Goal: Navigation & Orientation: Understand site structure

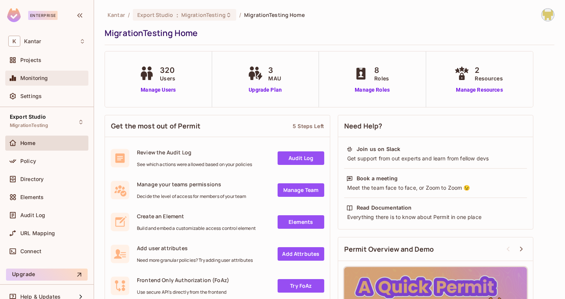
click at [24, 80] on span "Monitoring" at bounding box center [34, 78] width 28 height 6
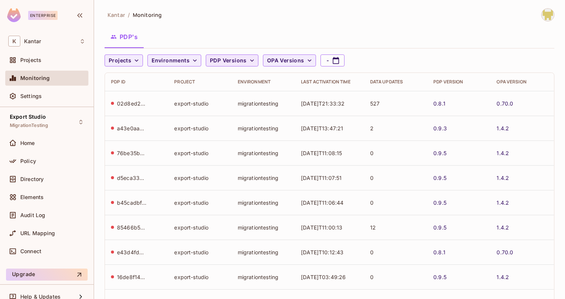
click at [226, 55] on button "PDP Versions" at bounding box center [232, 61] width 53 height 12
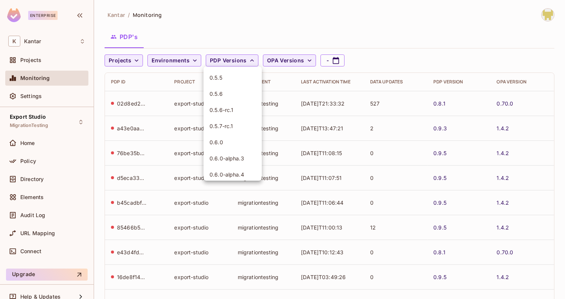
click at [231, 10] on div at bounding box center [282, 149] width 565 height 299
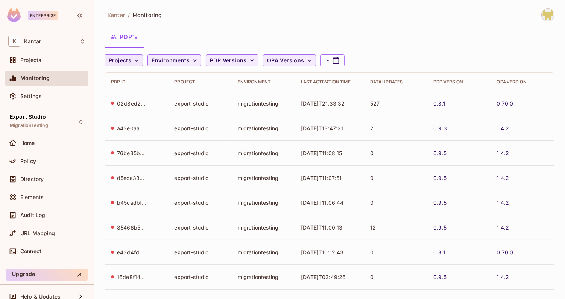
click at [127, 64] on span "Projects" at bounding box center [120, 60] width 23 height 9
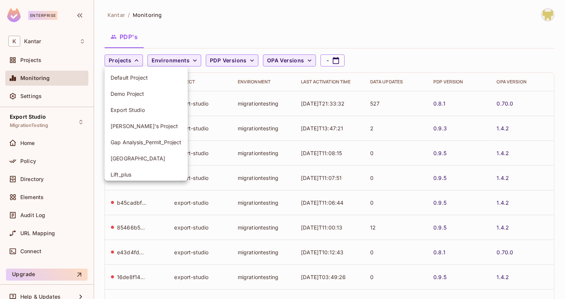
click at [141, 112] on span "Export Studio" at bounding box center [146, 109] width 71 height 7
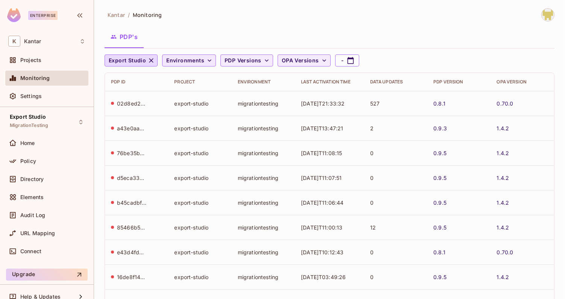
click at [187, 59] on span "Environments" at bounding box center [185, 60] width 38 height 9
click at [185, 92] on span "MigrationTesting" at bounding box center [188, 93] width 42 height 7
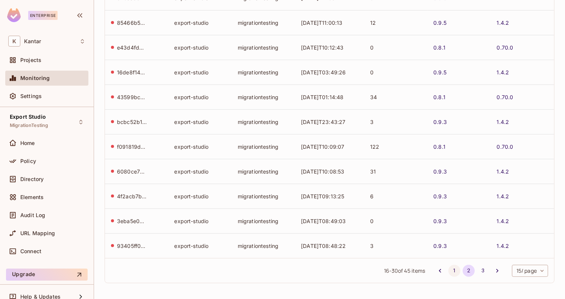
click at [450, 271] on button "1" at bounding box center [454, 271] width 12 height 12
click at [484, 272] on button "3" at bounding box center [483, 271] width 12 height 12
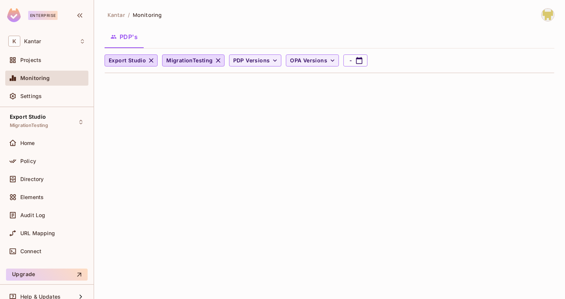
scroll to position [0, 0]
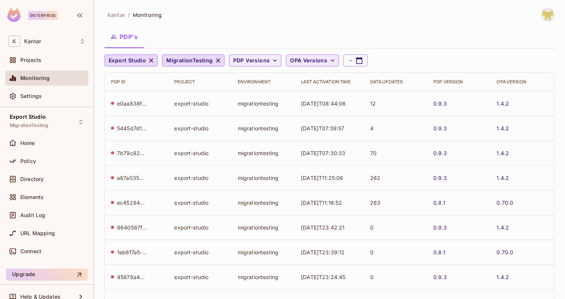
click at [298, 61] on span "OPA Versions" at bounding box center [308, 60] width 37 height 9
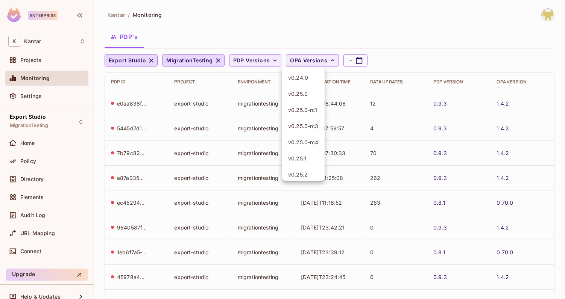
click at [298, 61] on div at bounding box center [282, 149] width 565 height 299
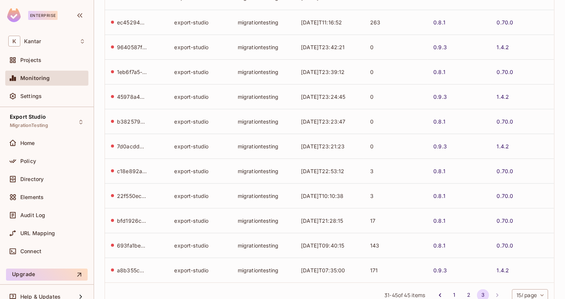
scroll to position [205, 0]
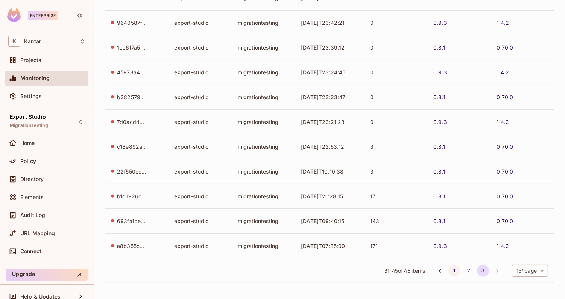
click at [456, 272] on button "1" at bounding box center [454, 271] width 12 height 12
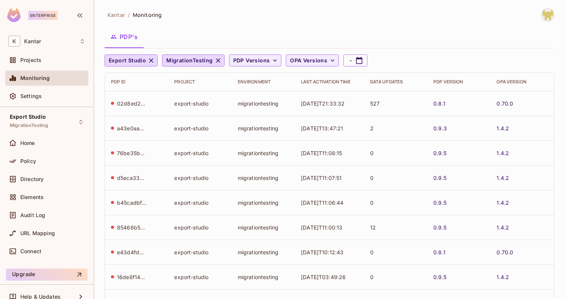
click at [421, 45] on div "PDP's" at bounding box center [330, 36] width 450 height 19
click at [273, 17] on div "Kantar / Monitoring" at bounding box center [330, 14] width 450 height 13
